Goal: Information Seeking & Learning: Check status

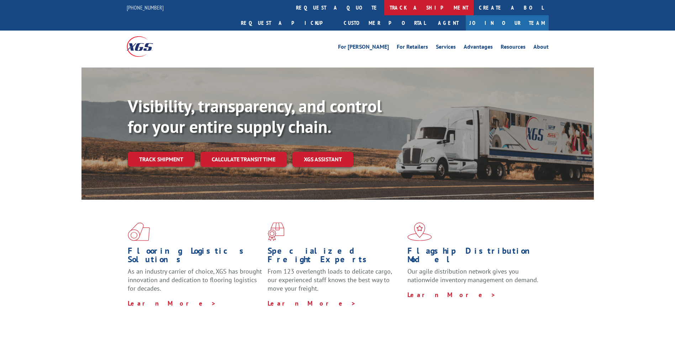
click at [384, 10] on link "track a shipment" at bounding box center [428, 7] width 89 height 15
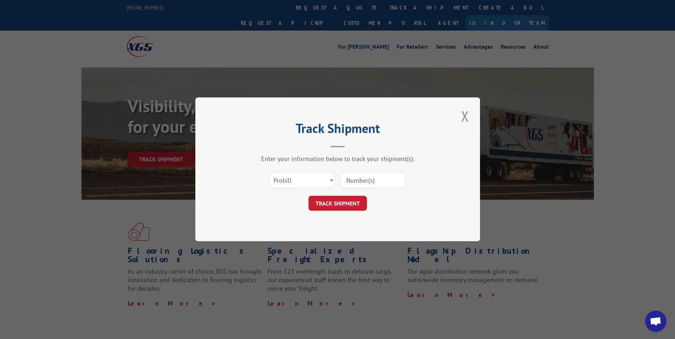
paste input "CP-028695.A"
type input "CP-028695.A"
click at [344, 201] on button "TRACK SHIPMENT" at bounding box center [337, 203] width 58 height 15
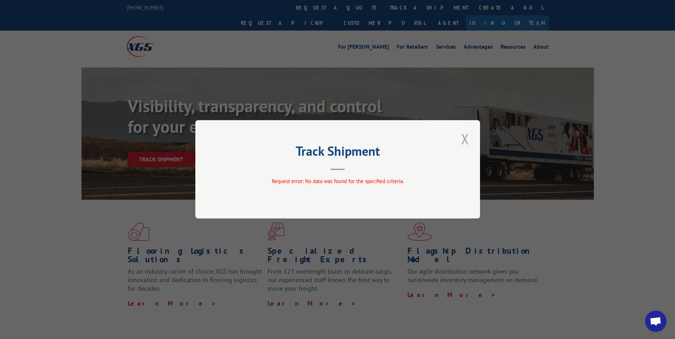
click at [463, 139] on button "Close modal" at bounding box center [465, 139] width 12 height 20
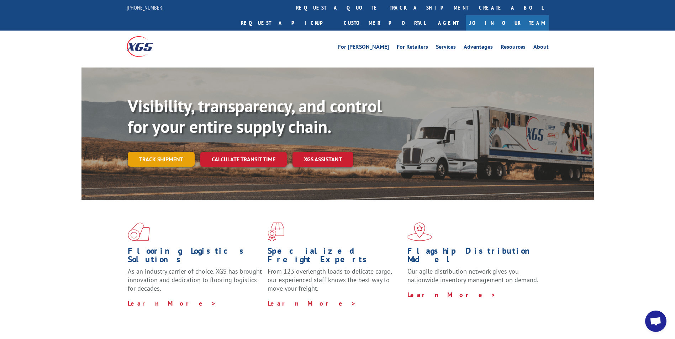
click at [176, 152] on link "Track shipment" at bounding box center [161, 159] width 67 height 15
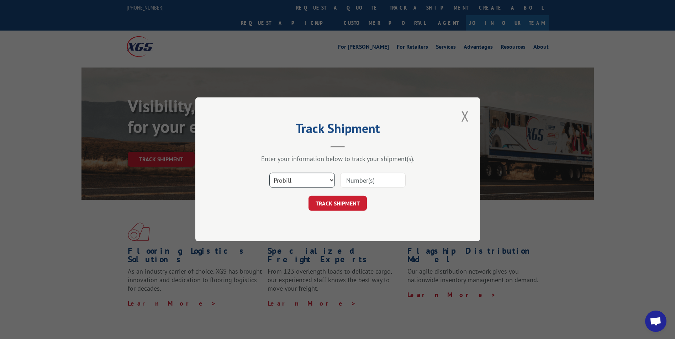
click at [331, 180] on select "Select category... Probill BOL PO" at bounding box center [301, 180] width 65 height 15
select select "bol"
click at [269, 173] on select "Select category... Probill BOL PO" at bounding box center [301, 180] width 65 height 15
click at [372, 180] on input at bounding box center [372, 180] width 65 height 15
paste input "CP-028695.A"
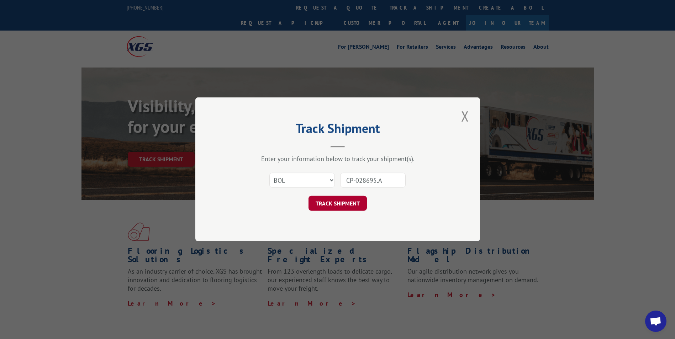
type input "CP-028695.A"
click at [340, 206] on button "TRACK SHIPMENT" at bounding box center [337, 203] width 58 height 15
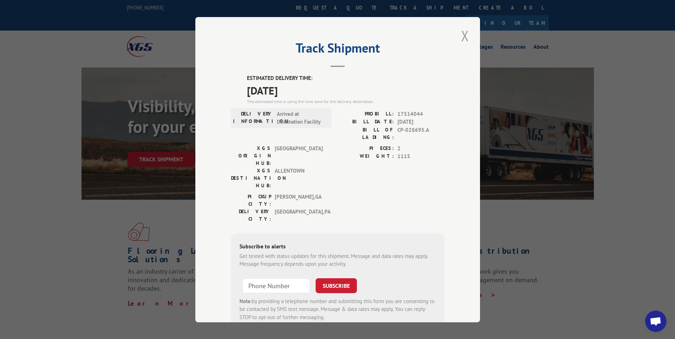
click at [462, 33] on button "Close modal" at bounding box center [465, 36] width 12 height 20
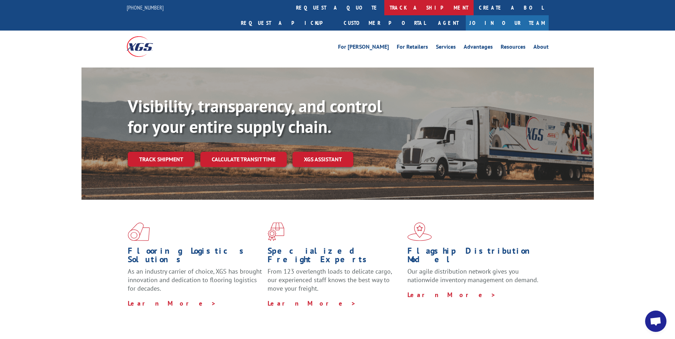
click at [384, 7] on link "track a shipment" at bounding box center [428, 7] width 89 height 15
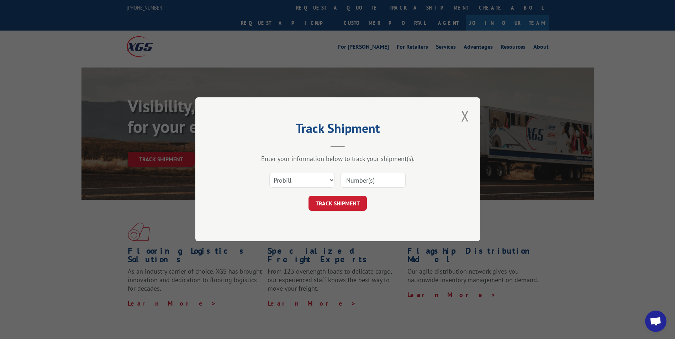
paste input "Lack Gov. Full Payment"
type input "Lack Gov. Full Payment"
drag, startPoint x: 402, startPoint y: 180, endPoint x: -2, endPoint y: 147, distance: 405.3
click at [361, 182] on input at bounding box center [372, 180] width 65 height 15
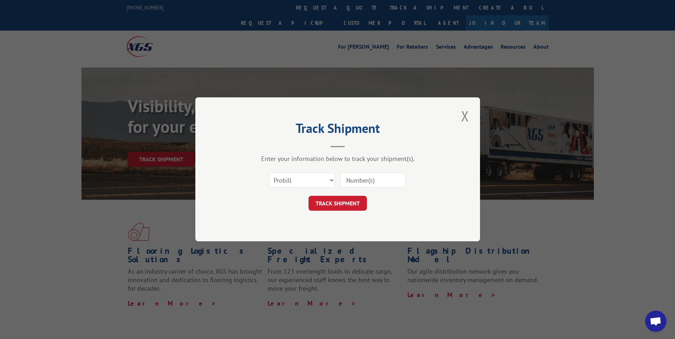
drag, startPoint x: 361, startPoint y: 182, endPoint x: 359, endPoint y: 179, distance: 4.1
paste input "CP-028695.A"
type input "CP-028695.A"
click at [344, 203] on button "TRACK SHIPMENT" at bounding box center [337, 203] width 58 height 15
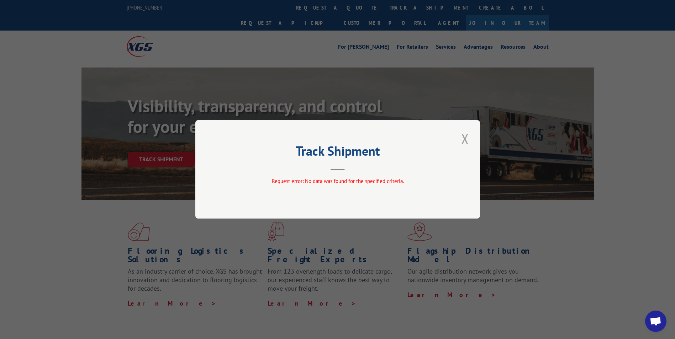
click at [470, 133] on button "Close modal" at bounding box center [465, 139] width 12 height 20
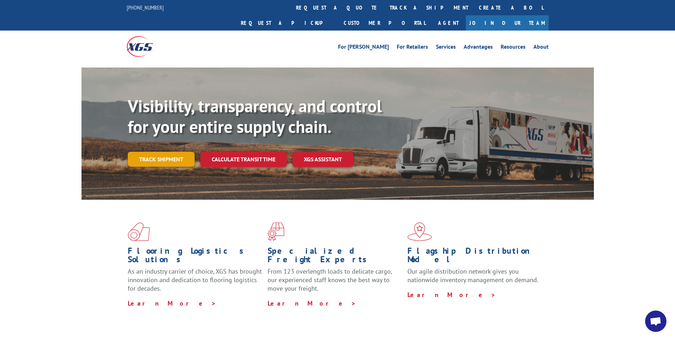
click at [165, 152] on link "Track shipment" at bounding box center [161, 159] width 67 height 15
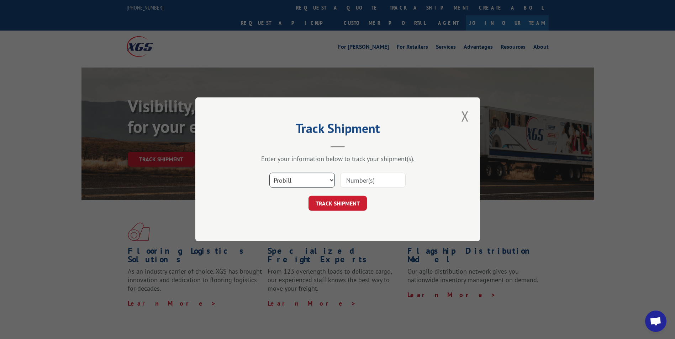
click at [312, 177] on select "Select category... Probill BOL PO" at bounding box center [301, 180] width 65 height 15
select select "bol"
click at [269, 173] on select "Select category... Probill BOL PO" at bounding box center [301, 180] width 65 height 15
paste input "CP-028695.A"
type input "CP-028695.A"
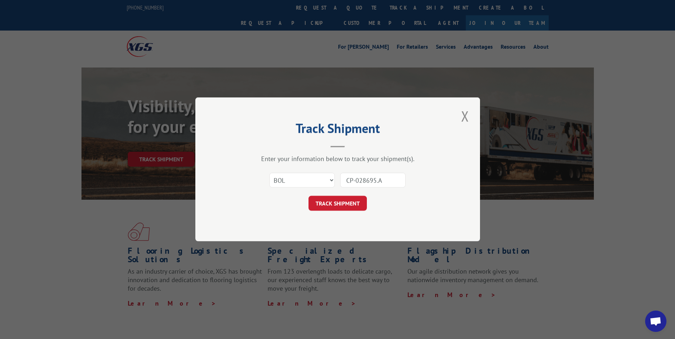
click at [343, 201] on button "TRACK SHIPMENT" at bounding box center [337, 203] width 58 height 15
